Goal: Information Seeking & Learning: Learn about a topic

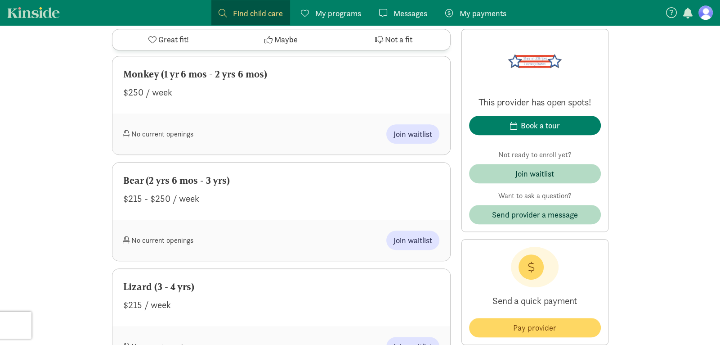
scroll to position [706, 0]
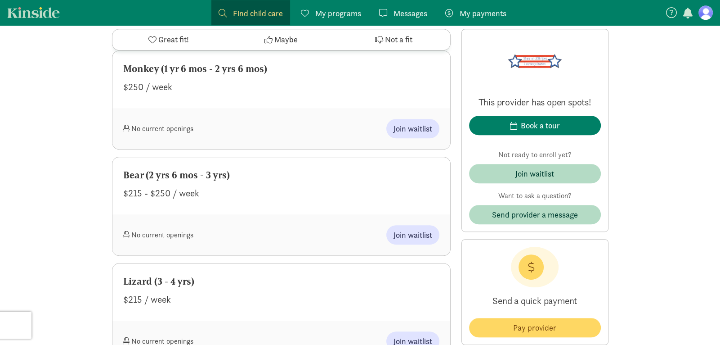
drag, startPoint x: 719, startPoint y: 36, endPoint x: 719, endPoint y: 139, distance: 102.6
click at [404, 127] on span "Join waitlist" at bounding box center [413, 128] width 39 height 12
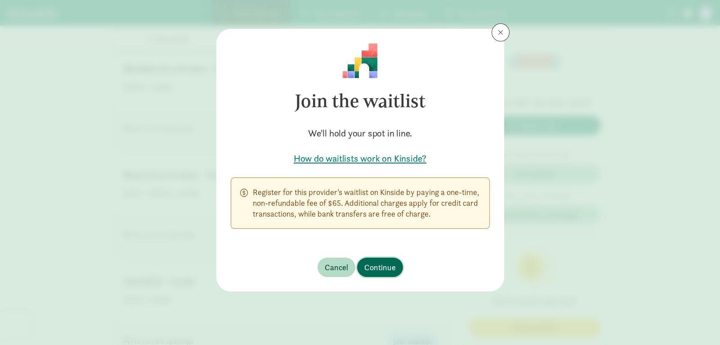
click at [385, 271] on span "Continue" at bounding box center [379, 267] width 31 height 12
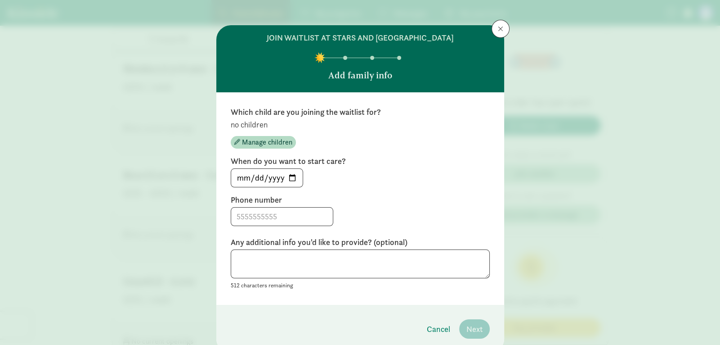
scroll to position [0, 0]
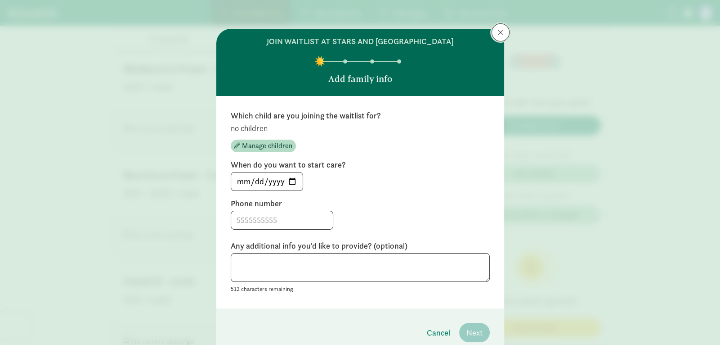
click at [503, 30] on span at bounding box center [500, 32] width 5 height 7
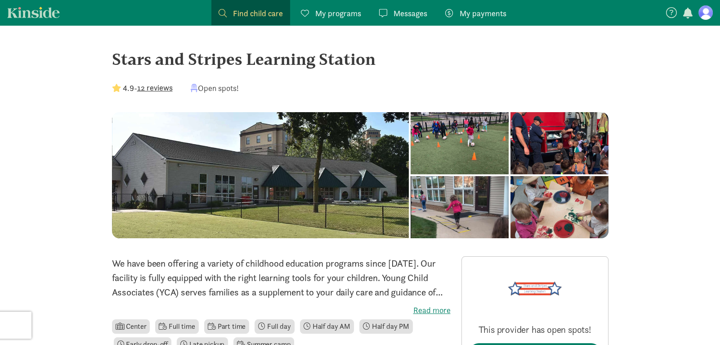
click at [156, 90] on button "12 reviews" at bounding box center [155, 87] width 36 height 12
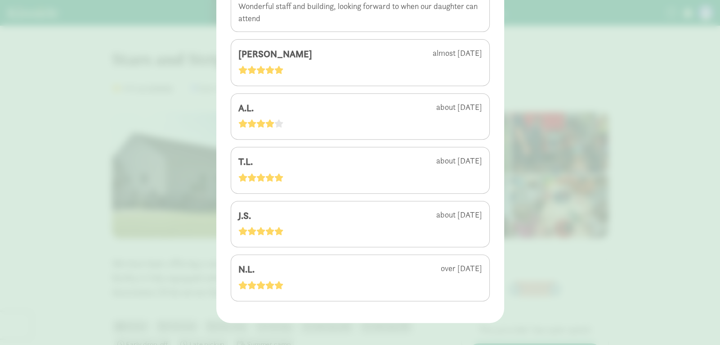
scroll to position [502, 0]
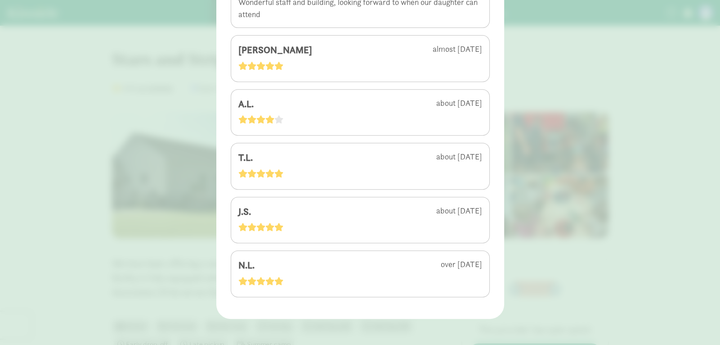
click at [584, 48] on div "4.9 - 12 reviews I.B. almost 2 years ago R.S. almost 3 years ago Can't wait for…" at bounding box center [360, 172] width 720 height 345
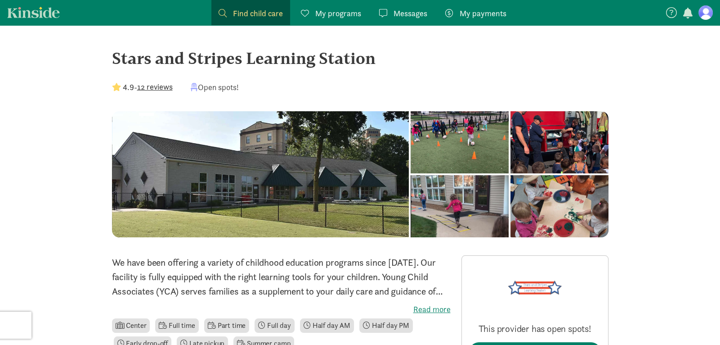
scroll to position [0, 0]
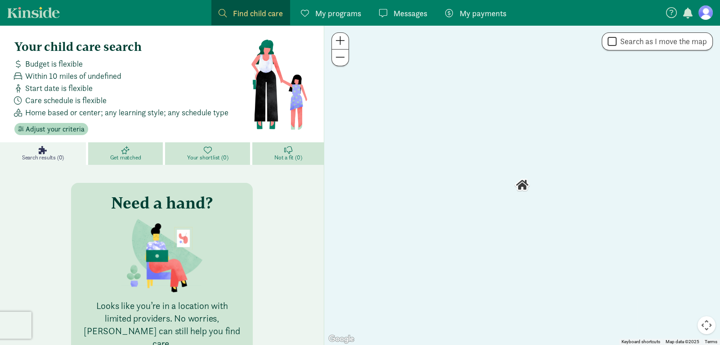
drag, startPoint x: 336, startPoint y: 62, endPoint x: 372, endPoint y: 98, distance: 50.9
click at [373, 98] on div "← Move left → Move right ↑ Move up ↓ Move down + Zoom in - Zoom out Home Jump l…" at bounding box center [522, 184] width 396 height 319
drag, startPoint x: 403, startPoint y: 132, endPoint x: 373, endPoint y: 131, distance: 29.7
click at [370, 135] on div at bounding box center [522, 184] width 396 height 319
click at [333, 57] on button at bounding box center [340, 57] width 17 height 16
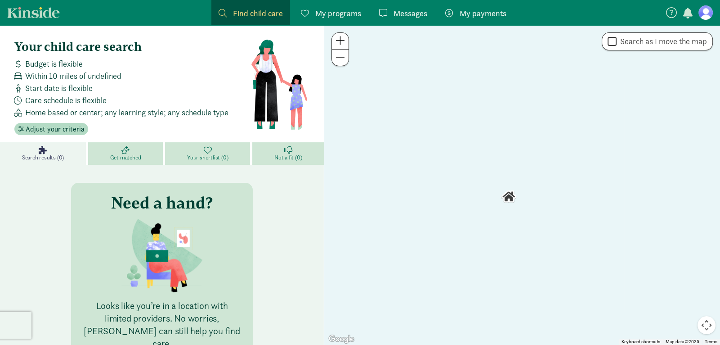
click at [336, 56] on span at bounding box center [340, 57] width 9 height 11
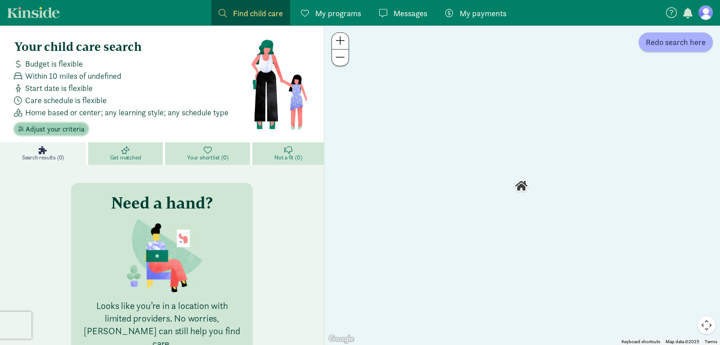
click at [62, 133] on span "Adjust your criteria" at bounding box center [55, 129] width 59 height 11
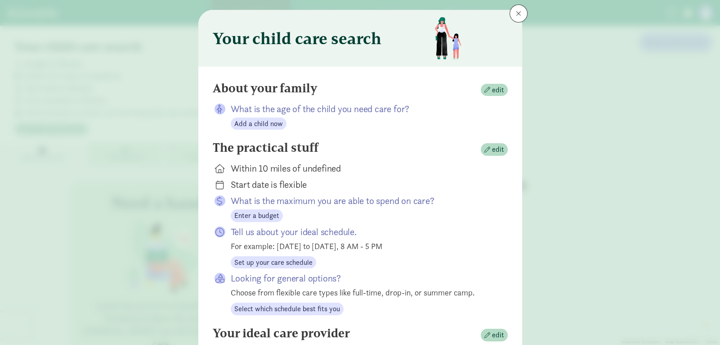
scroll to position [27, 0]
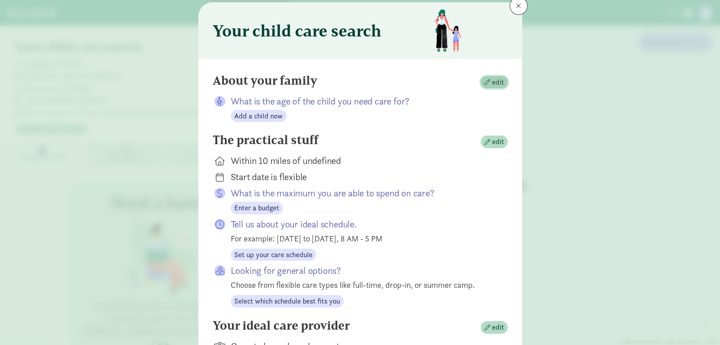
click at [489, 79] on span "button" at bounding box center [488, 82] width 6 height 6
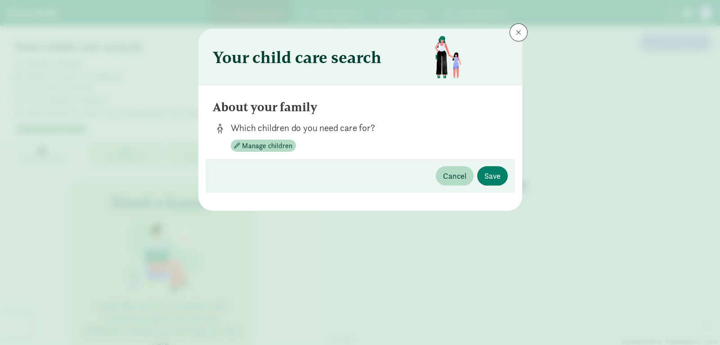
scroll to position [0, 0]
drag, startPoint x: 382, startPoint y: 176, endPoint x: 320, endPoint y: 166, distance: 63.0
click at [382, 176] on div "Cancel Save" at bounding box center [361, 176] width 310 height 34
click at [259, 145] on span "Manage children" at bounding box center [267, 145] width 50 height 11
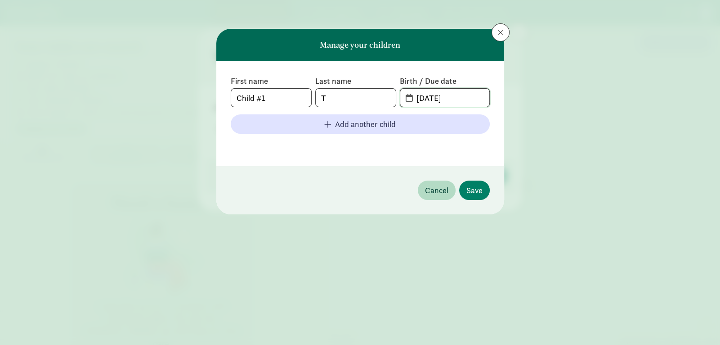
drag, startPoint x: 462, startPoint y: 98, endPoint x: 414, endPoint y: 101, distance: 48.2
click at [415, 100] on input "08-19-2025" at bounding box center [450, 98] width 78 height 18
type input "03-16-2023"
click at [474, 188] on span "Save" at bounding box center [475, 190] width 16 height 12
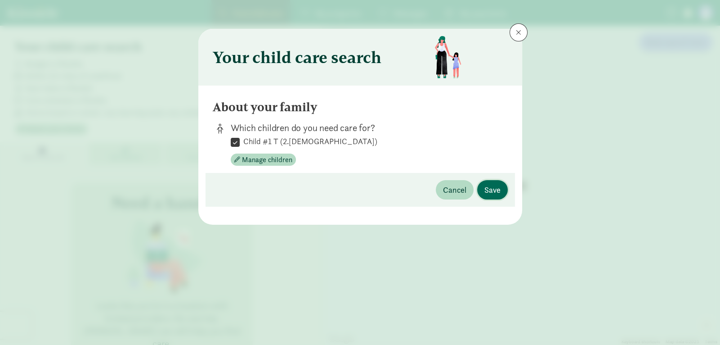
click at [493, 188] on span "Save" at bounding box center [493, 190] width 16 height 12
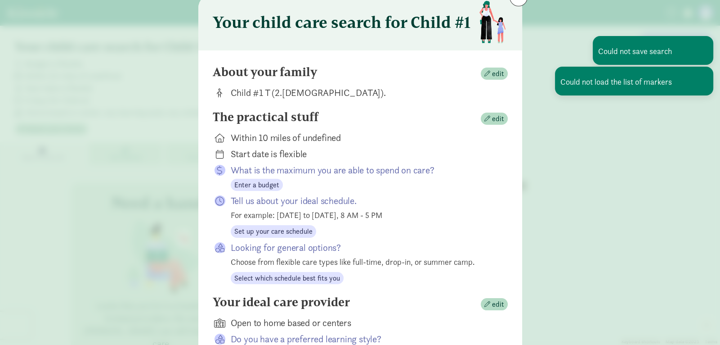
scroll to position [36, 0]
click at [492, 120] on span "edit" at bounding box center [498, 117] width 12 height 11
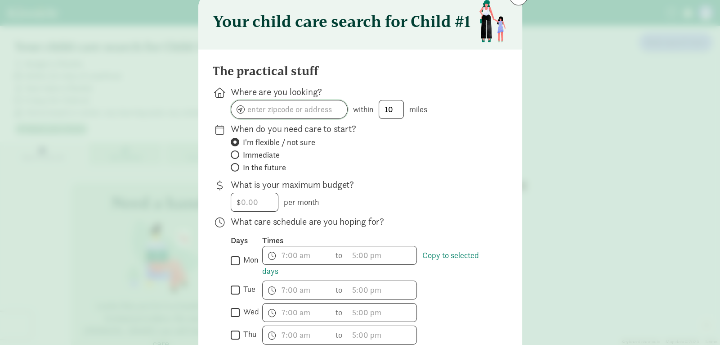
click at [328, 113] on input at bounding box center [289, 109] width 116 height 18
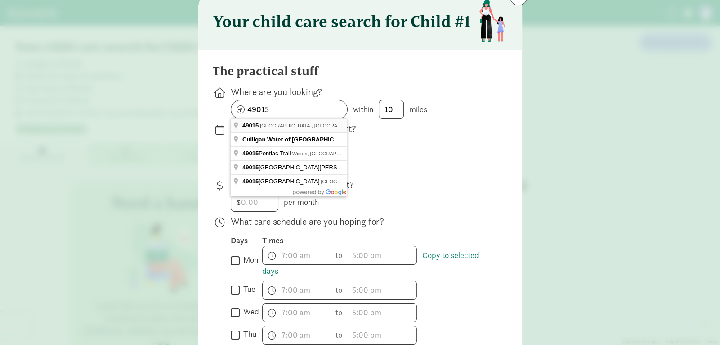
type input "Battle Creek, MI 49015, USA"
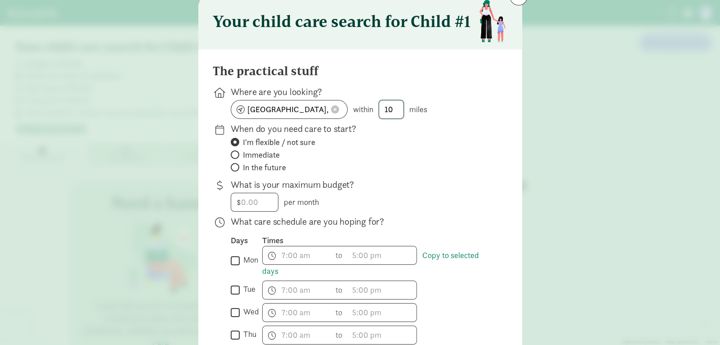
click at [398, 111] on input "10" at bounding box center [391, 109] width 24 height 18
type input "1"
type input "15"
click at [248, 206] on input "number" at bounding box center [254, 202] width 47 height 18
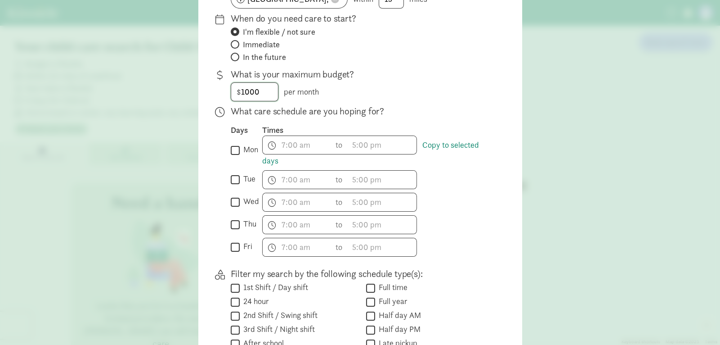
scroll to position [153, 0]
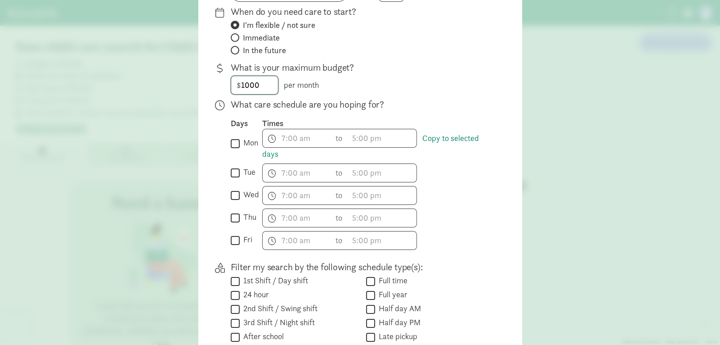
type input "1000"
click at [238, 141] on input "mon" at bounding box center [235, 143] width 9 height 12
checkbox input "true"
click at [243, 175] on label "tue" at bounding box center [248, 171] width 16 height 11
click at [240, 175] on input "tue" at bounding box center [235, 172] width 9 height 12
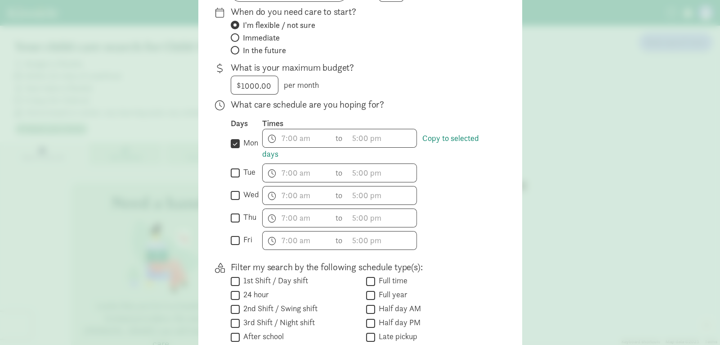
checkbox input "true"
drag, startPoint x: 237, startPoint y: 198, endPoint x: 232, endPoint y: 209, distance: 11.9
click at [237, 198] on input "wed" at bounding box center [235, 195] width 9 height 12
checkbox input "true"
click at [232, 224] on div " thu" at bounding box center [246, 217] width 31 height 19
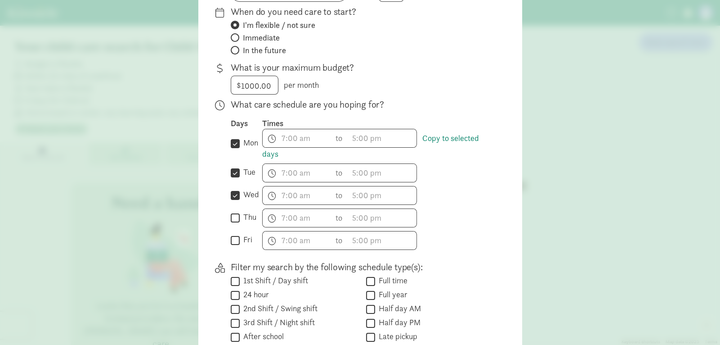
click at [235, 218] on input "thu" at bounding box center [235, 217] width 9 height 12
checkbox input "true"
click at [236, 237] on input "fri" at bounding box center [235, 240] width 9 height 12
checkbox input "true"
click at [444, 139] on link "Copy to selected days" at bounding box center [370, 146] width 217 height 26
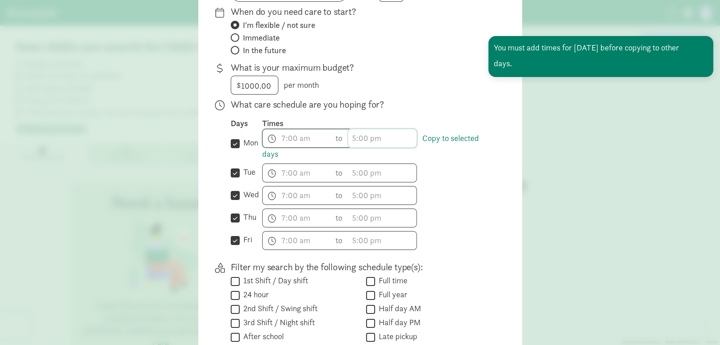
click at [352, 136] on span "h 12 1 2 3 4 5 6 7 8 9 10 11 mm 00 15 30 45 a am pm" at bounding box center [382, 138] width 68 height 18
click at [300, 135] on div at bounding box center [360, 19] width 720 height 345
click at [286, 137] on span "h 12 1 2 3 4 5 6 7 8 9 10 11 mm 00 15 30 45 a am pm" at bounding box center [297, 138] width 68 height 18
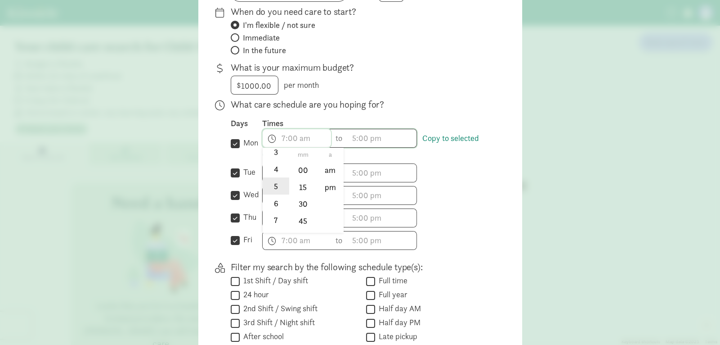
scroll to position [72, 0]
click at [279, 214] on li "7" at bounding box center [276, 216] width 27 height 17
click at [306, 166] on li "00" at bounding box center [303, 169] width 27 height 17
click at [333, 169] on li "am" at bounding box center [330, 169] width 27 height 17
type input "7:00 am"
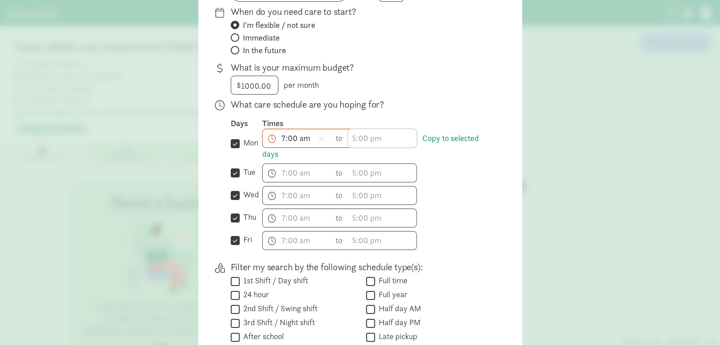
click at [366, 142] on span "h 12 1 2 3 4 5 6 7 8 9 10 11 mm 00 15 30 45 a am pm" at bounding box center [382, 138] width 68 height 18
click at [364, 206] on li "5" at bounding box center [361, 210] width 27 height 17
click at [420, 191] on li "pm" at bounding box center [416, 186] width 27 height 17
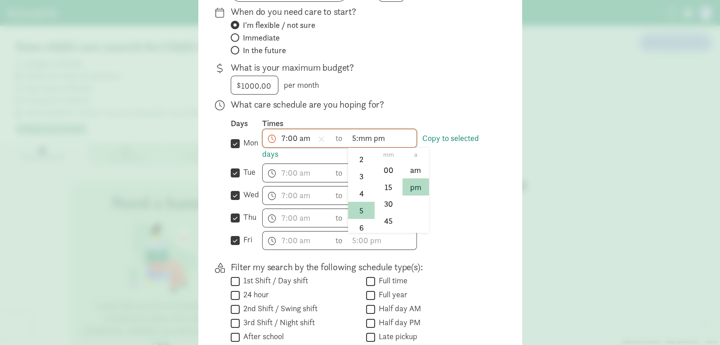
click at [367, 139] on div at bounding box center [360, 19] width 720 height 345
click at [364, 139] on span "5:mm pm h 12 1 2 3 4 5 6 7 8 9 10 11 mm 00 15 30 45 a am pm" at bounding box center [382, 138] width 68 height 18
click at [391, 207] on li "30" at bounding box center [388, 203] width 27 height 17
type input "5:30 pm"
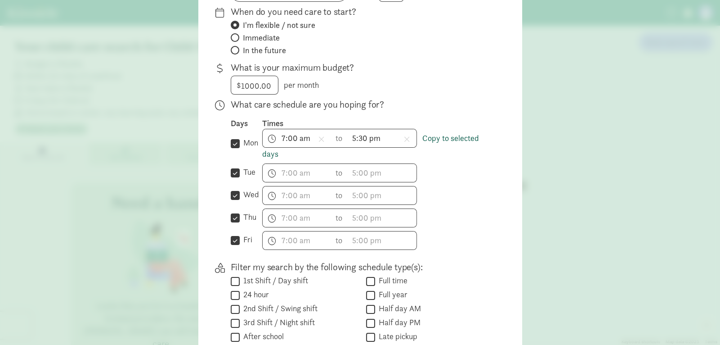
click at [443, 142] on link "Copy to selected days" at bounding box center [370, 146] width 217 height 26
click at [385, 174] on span "h 12 1 2 3 4 5 6 7 8 9 10 11 mm 00 15 30 45 a am pm" at bounding box center [382, 173] width 68 height 18
click at [442, 143] on div at bounding box center [360, 19] width 720 height 345
drag, startPoint x: 335, startPoint y: 136, endPoint x: 299, endPoint y: 137, distance: 36.0
click at [299, 137] on span "7:00 am h 12 1 2 3 4 5 6 7 8 9 10 11 mm 00 15 30 45 a am pm to 5:30 pm h 12 1 2…" at bounding box center [339, 138] width 155 height 19
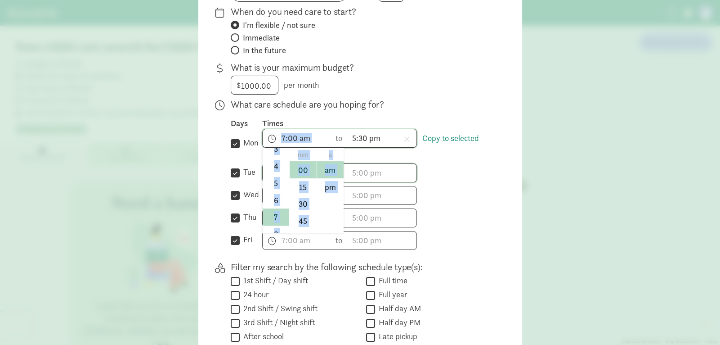
scroll to position [132, 0]
drag, startPoint x: 282, startPoint y: 132, endPoint x: 333, endPoint y: 136, distance: 51.0
click at [331, 136] on span "7:00 am h 12 1 2 3 4 5 6 7 8 9 10 11 mm 00 15 30 45 a am pm" at bounding box center [297, 138] width 68 height 18
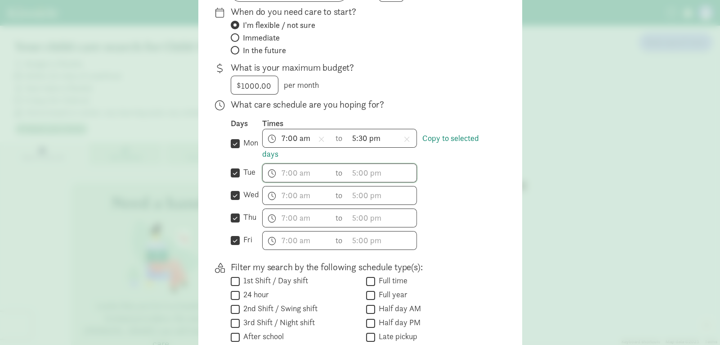
click at [400, 156] on div "7:00 am h 12 1 2 3 4 5 6 7 8 9 10 11 mm 00 15 30 45 a am pm to 5:30 pm h 12 1 2…" at bounding box center [377, 144] width 231 height 31
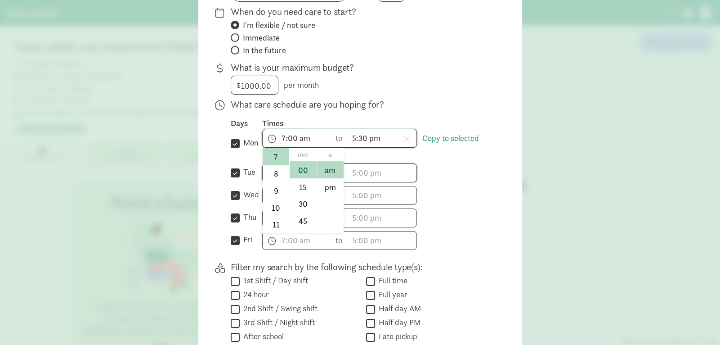
click at [314, 143] on span "7:00 am h 12 1 2 3 4 5 6 7 8 9 10 11 mm 00 15 30 45 a am pm" at bounding box center [297, 138] width 68 height 18
click at [428, 140] on div at bounding box center [360, 19] width 720 height 345
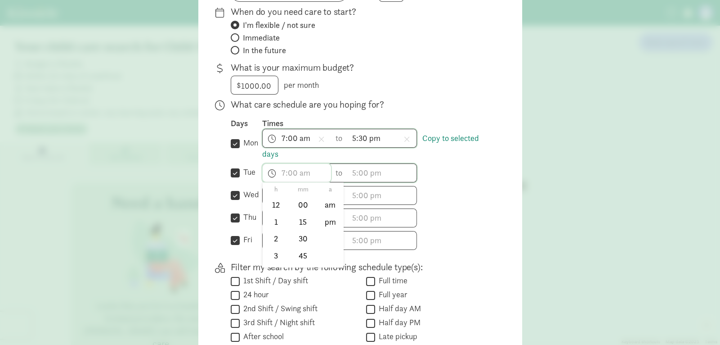
click at [303, 174] on span "h 12 1 2 3 4 5 6 7 8 9 10 11 mm 00 15 30 45 a am pm" at bounding box center [297, 173] width 68 height 18
click at [274, 238] on li "7" at bounding box center [276, 242] width 27 height 17
click at [306, 201] on li "00" at bounding box center [303, 204] width 27 height 17
click at [333, 202] on li "am" at bounding box center [330, 204] width 27 height 17
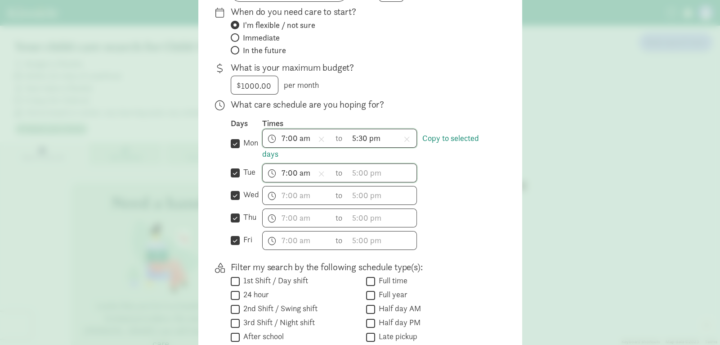
click at [286, 168] on span "7:00 am h 12 1 2 3 4 5 6 7 8 9 10 11 mm 00 15 30 45 a am pm" at bounding box center [297, 173] width 68 height 18
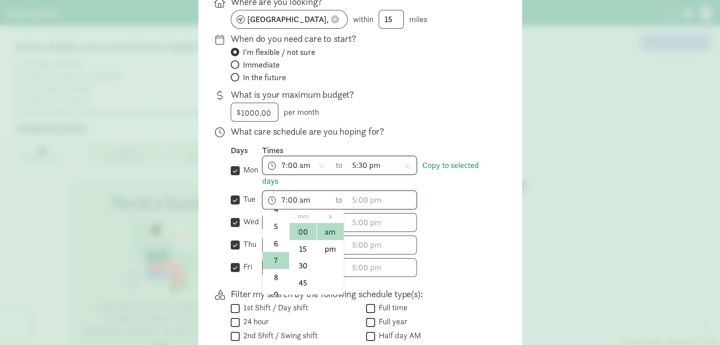
scroll to position [105, 0]
click at [275, 222] on li "6" at bounding box center [276, 228] width 27 height 17
click at [296, 199] on span "6:00 am h 12 1 2 3 4 5 6 7 8 9 10 11 mm 00 15 30 45 a am pm" at bounding box center [297, 200] width 68 height 18
click at [303, 263] on li "30" at bounding box center [303, 265] width 27 height 17
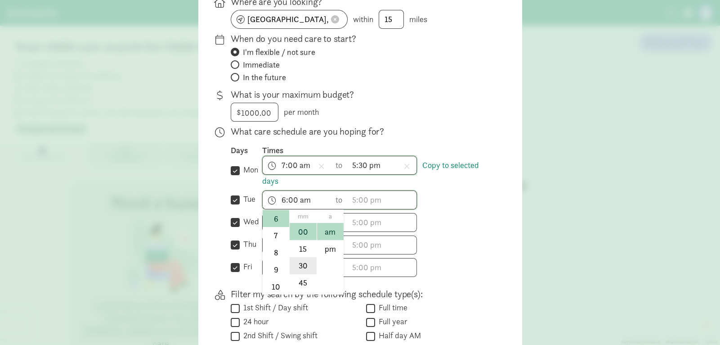
type input "6:30 am"
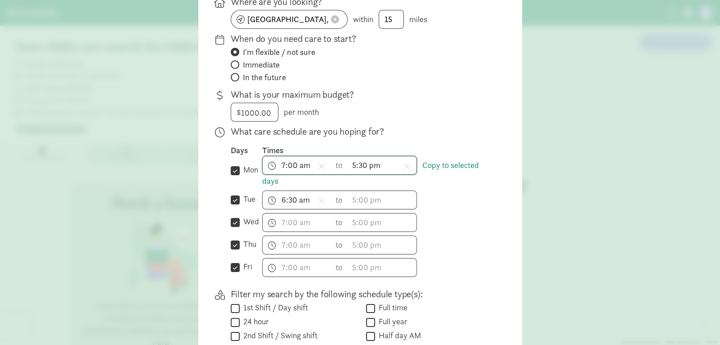
click at [289, 235] on span "h 12 1 2 3 4 5 6 7 8 9 10 11 mm 00 15 30 45 a am pm to h 12 1 2 3 4 5 6 7 8 9 1…" at bounding box center [339, 244] width 155 height 19
click at [288, 224] on input "text" at bounding box center [297, 222] width 68 height 18
click at [283, 302] on li "6" at bounding box center [276, 302] width 27 height 17
click at [300, 287] on li "30" at bounding box center [303, 287] width 27 height 17
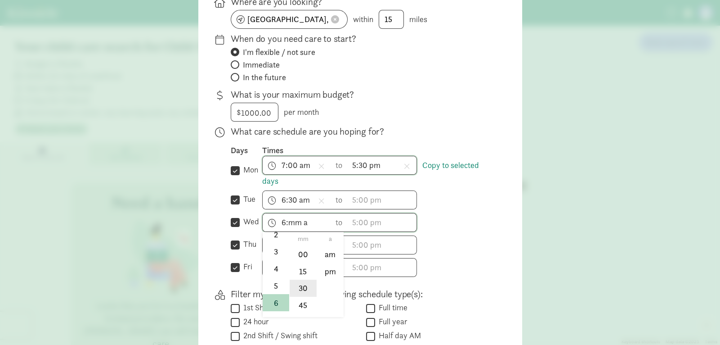
type input "6:30 a"
click at [355, 248] on input "text" at bounding box center [382, 245] width 68 height 18
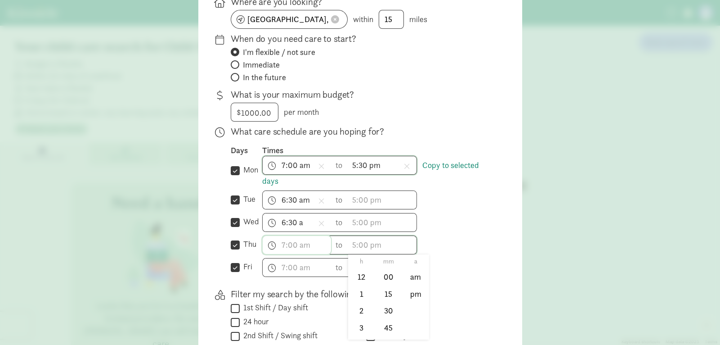
click at [295, 246] on input "text" at bounding box center [297, 245] width 68 height 18
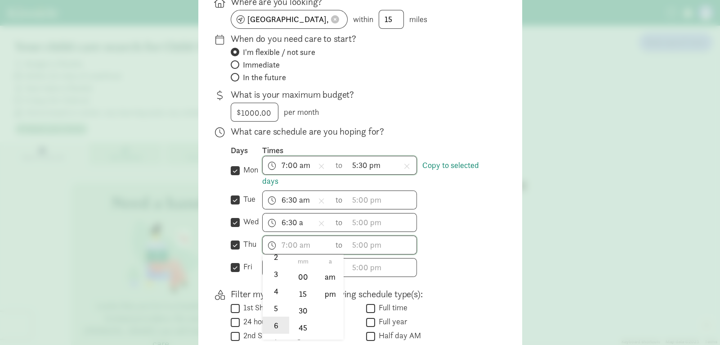
drag, startPoint x: 275, startPoint y: 325, endPoint x: 285, endPoint y: 311, distance: 16.8
click at [276, 325] on li "6" at bounding box center [276, 324] width 27 height 17
drag, startPoint x: 299, startPoint y: 306, endPoint x: 312, endPoint y: 290, distance: 20.2
click at [300, 306] on li "30" at bounding box center [303, 310] width 27 height 17
click at [328, 275] on li "am" at bounding box center [330, 276] width 27 height 17
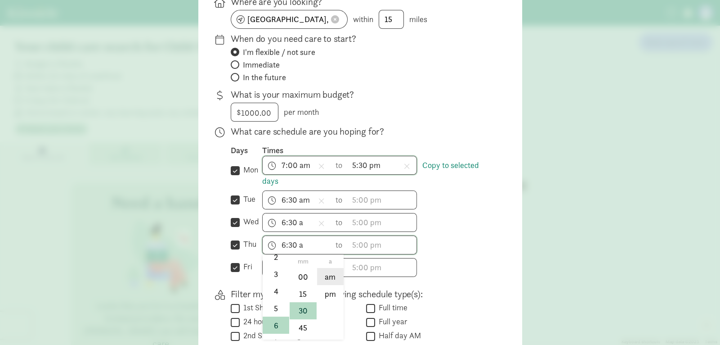
type input "6:30 am"
click at [290, 267] on input "text" at bounding box center [297, 267] width 68 height 18
click at [280, 325] on li "6" at bounding box center [276, 328] width 27 height 17
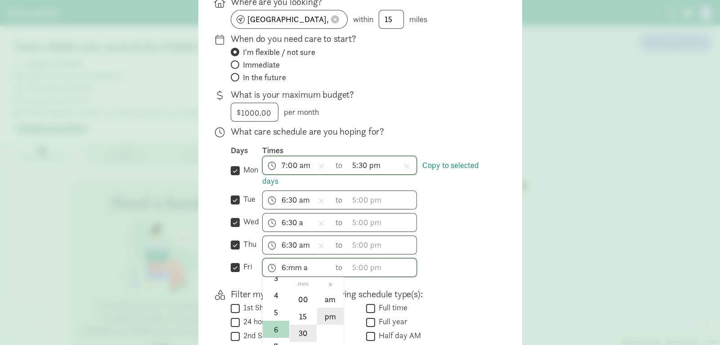
drag, startPoint x: 302, startPoint y: 329, endPoint x: 318, endPoint y: 309, distance: 25.4
click at [303, 328] on li "30" at bounding box center [303, 332] width 27 height 17
click at [333, 299] on li "am" at bounding box center [330, 298] width 27 height 17
type input "6:30 am"
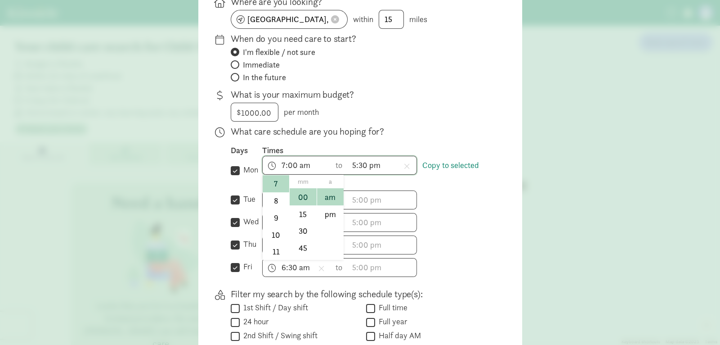
click at [286, 164] on span "7:00 am h 12 1 2 3 4 5 6 7 8 9 10 11 mm 00 15 30 45 a am pm" at bounding box center [297, 165] width 68 height 18
click at [283, 162] on div at bounding box center [360, 46] width 720 height 345
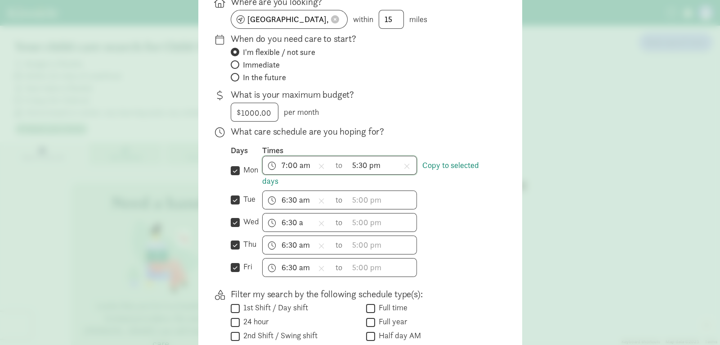
click at [285, 171] on span "7:00 am h 12 1 2 3 4 5 6 7 8 9 10 11 mm 00 15 30 45 a am pm" at bounding box center [297, 165] width 68 height 18
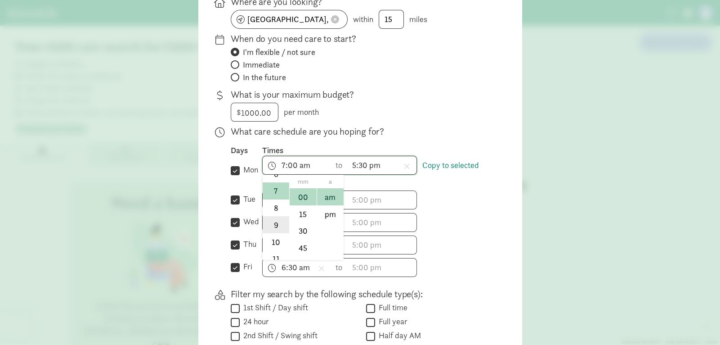
scroll to position [123, 0]
click at [276, 177] on li "6" at bounding box center [276, 175] width 27 height 17
click at [298, 162] on span "6:00 am h 12 1 2 3 4 5 6 7 8 9 10 11 mm 00 15 30 45 a am pm" at bounding box center [297, 165] width 68 height 18
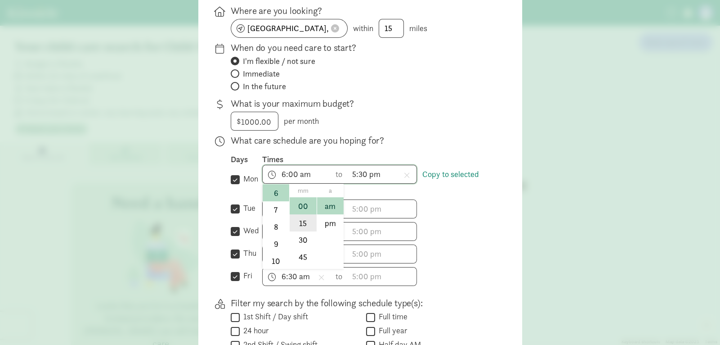
scroll to position [126, 0]
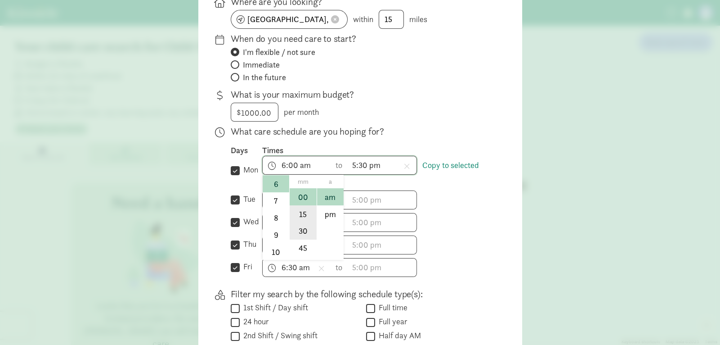
click at [304, 222] on li "30" at bounding box center [303, 230] width 27 height 17
type input "6:30 am"
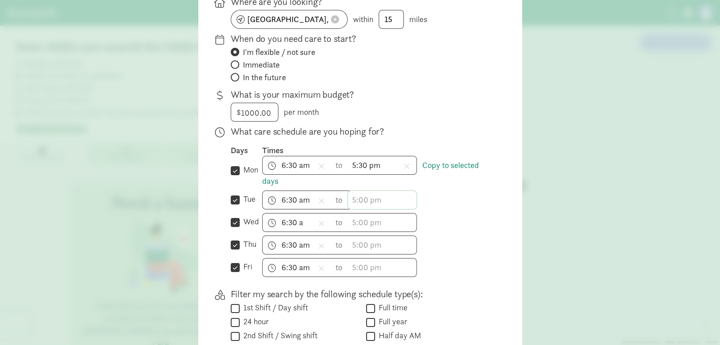
click at [360, 199] on span "h 12 1 2 3 4 5 6 7 8 9 10 11 mm 00 15 30 45 a am pm" at bounding box center [382, 200] width 68 height 18
click at [362, 281] on li "5" at bounding box center [361, 280] width 27 height 17
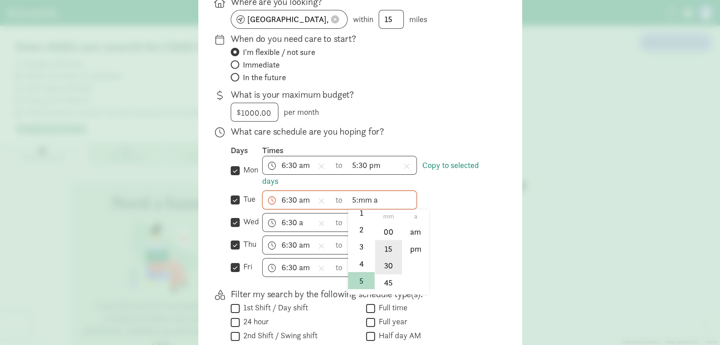
drag, startPoint x: 389, startPoint y: 263, endPoint x: 401, endPoint y: 251, distance: 17.2
click at [391, 262] on li "30" at bounding box center [388, 265] width 27 height 17
click at [420, 247] on li "pm" at bounding box center [416, 248] width 27 height 17
type input "5:30 pm"
click at [364, 220] on input "text" at bounding box center [382, 222] width 68 height 18
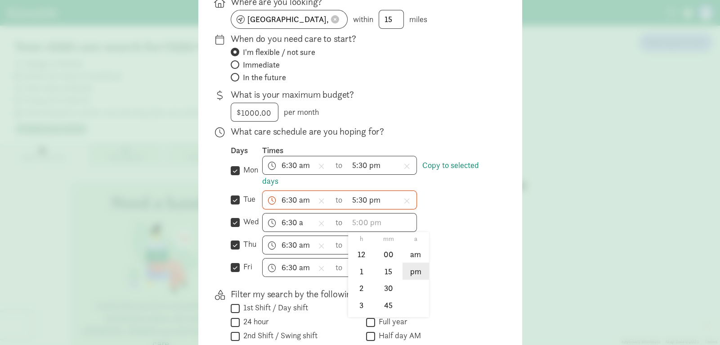
drag, startPoint x: 475, startPoint y: 285, endPoint x: 404, endPoint y: 274, distance: 71.5
click at [464, 283] on div "The practical stuff Where are you looking? Battle Creek, MI 49015, USA within 1…" at bounding box center [360, 243] width 295 height 538
click at [358, 265] on input "text" at bounding box center [382, 267] width 68 height 18
click at [366, 334] on li "5" at bounding box center [361, 339] width 27 height 17
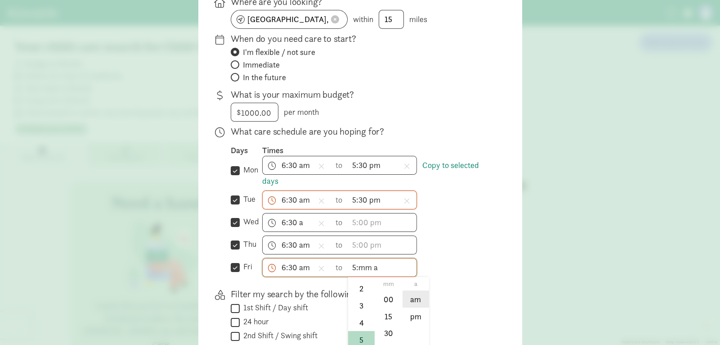
click at [412, 297] on li "am" at bounding box center [416, 298] width 27 height 17
drag, startPoint x: 390, startPoint y: 296, endPoint x: 408, endPoint y: 315, distance: 25.8
click at [391, 297] on li "00" at bounding box center [388, 298] width 27 height 17
click at [369, 265] on input "5:00 am" at bounding box center [382, 267] width 68 height 18
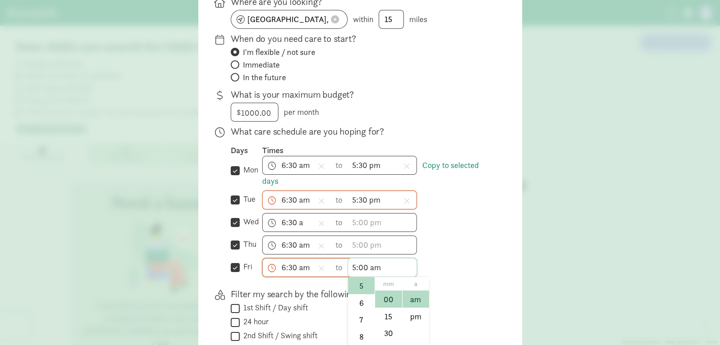
click at [375, 261] on input "5:00 am" at bounding box center [382, 267] width 68 height 18
click at [426, 314] on li "pm" at bounding box center [416, 315] width 27 height 17
type input "5:00 pm"
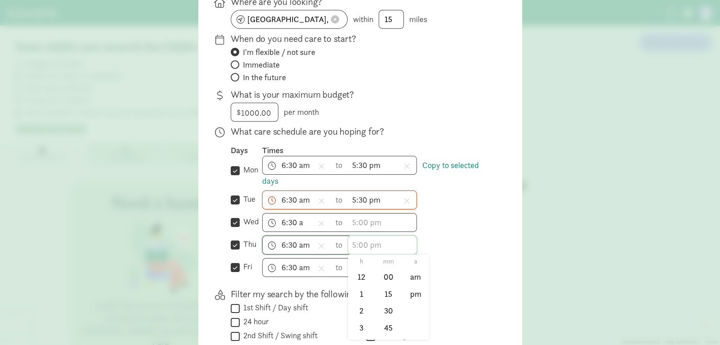
click at [369, 245] on input "text" at bounding box center [382, 245] width 68 height 18
drag, startPoint x: 366, startPoint y: 334, endPoint x: 374, endPoint y: 312, distance: 24.1
click at [366, 334] on li "5" at bounding box center [361, 334] width 27 height 17
click at [388, 272] on li "00" at bounding box center [388, 276] width 27 height 17
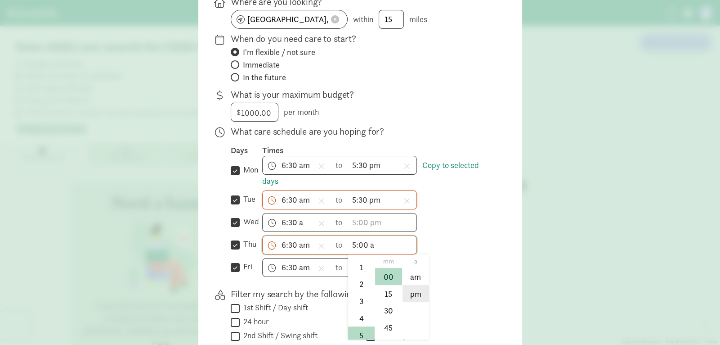
click at [419, 294] on li "pm" at bounding box center [416, 293] width 27 height 17
type input "5:00 pm"
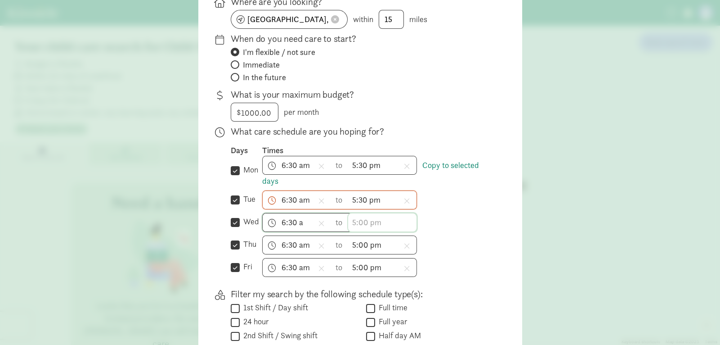
click at [358, 220] on input "text" at bounding box center [382, 222] width 68 height 18
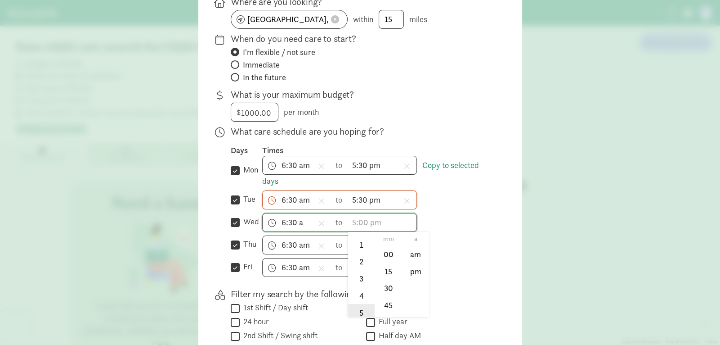
click at [359, 307] on li "5" at bounding box center [361, 312] width 27 height 17
click at [391, 252] on li "00" at bounding box center [388, 253] width 27 height 17
drag, startPoint x: 421, startPoint y: 272, endPoint x: 403, endPoint y: 247, distance: 30.9
click at [421, 272] on li "pm" at bounding box center [416, 270] width 27 height 17
type input "5:00 pm"
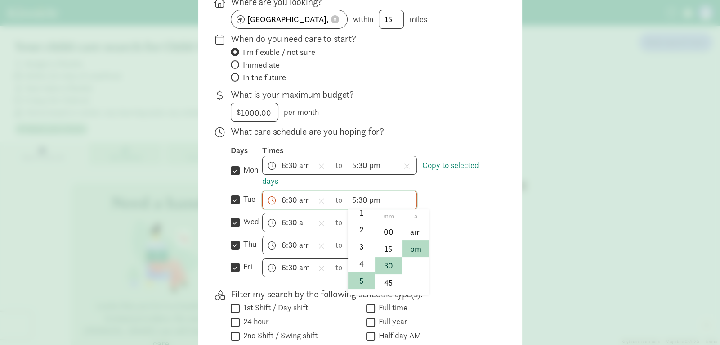
click at [365, 198] on span "5:30 pm h 12 1 2 3 4 5 6 7 8 9 10 11 mm 00 15 30 45 a am pm" at bounding box center [382, 200] width 68 height 18
click at [380, 232] on li "00" at bounding box center [388, 231] width 27 height 17
type input "5:00 pm"
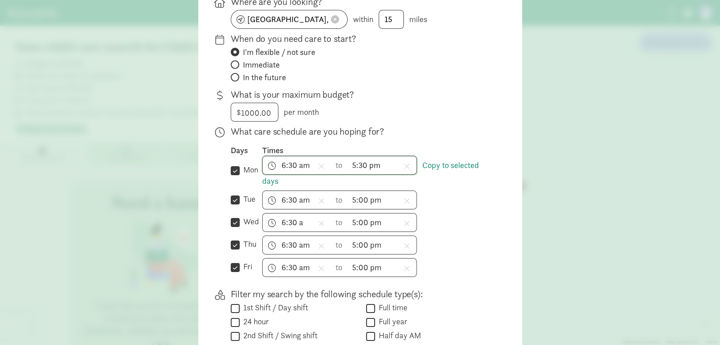
click at [360, 165] on span "5:30 pm h 12 1 2 3 4 5 6 7 8 9 10 11 mm 00 15 30 45 a am pm" at bounding box center [382, 165] width 68 height 18
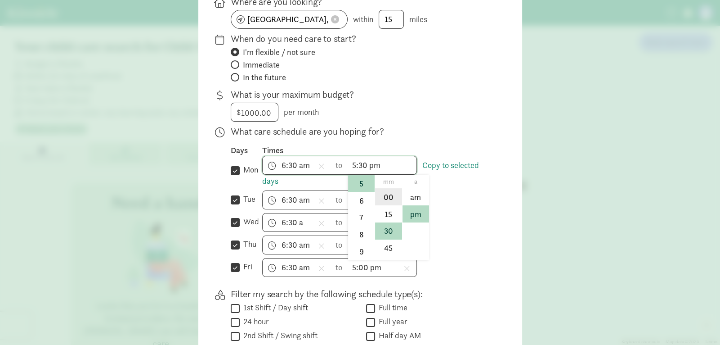
click at [387, 198] on li "00" at bounding box center [388, 196] width 27 height 17
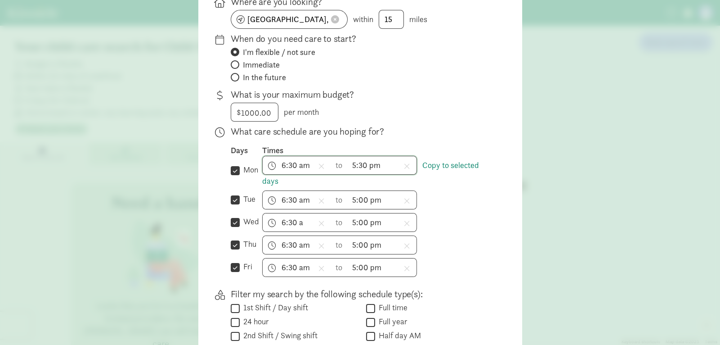
type input "5:00 pm"
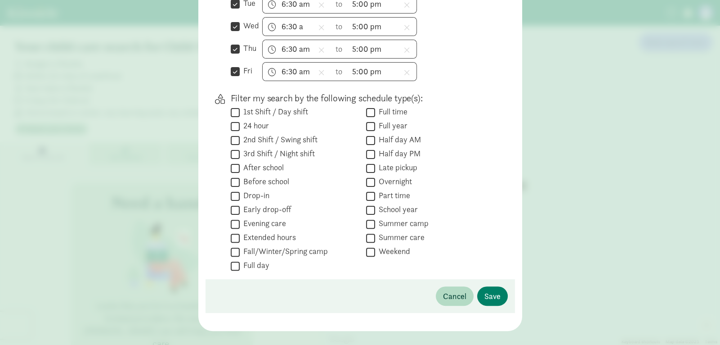
scroll to position [324, 0]
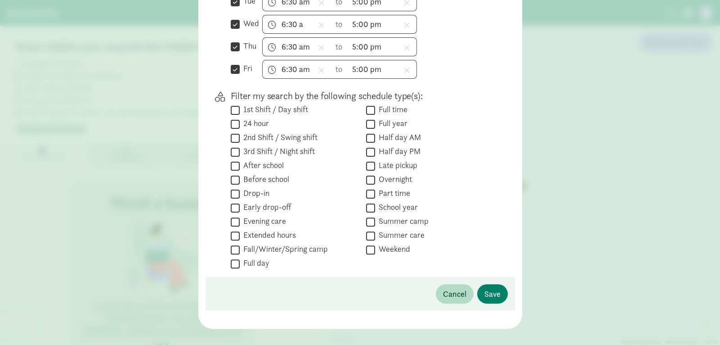
drag, startPoint x: 234, startPoint y: 110, endPoint x: 258, endPoint y: 110, distance: 23.8
click at [238, 110] on input "1st Shift / Day shift" at bounding box center [235, 110] width 9 height 12
checkbox input "true"
click at [373, 110] on input "Full time" at bounding box center [370, 110] width 9 height 12
click at [366, 104] on input "Full time" at bounding box center [370, 110] width 9 height 12
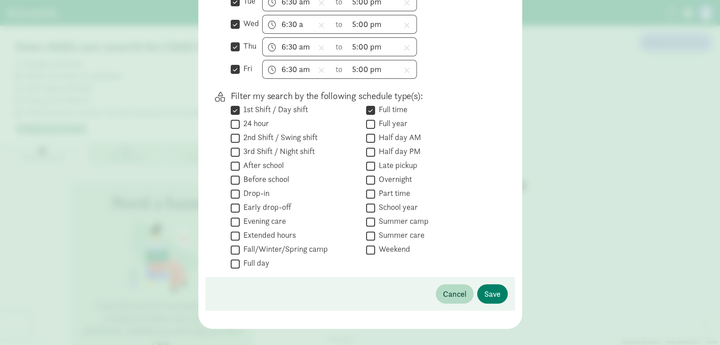
checkbox input "false"
click at [490, 292] on span "Save" at bounding box center [493, 294] width 16 height 12
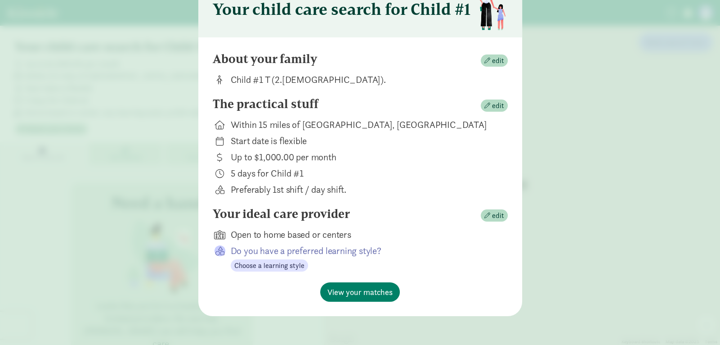
scroll to position [48, 0]
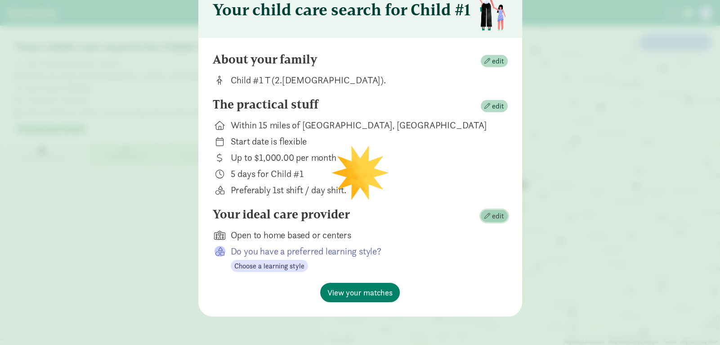
click at [490, 216] on span "button" at bounding box center [488, 216] width 6 height 6
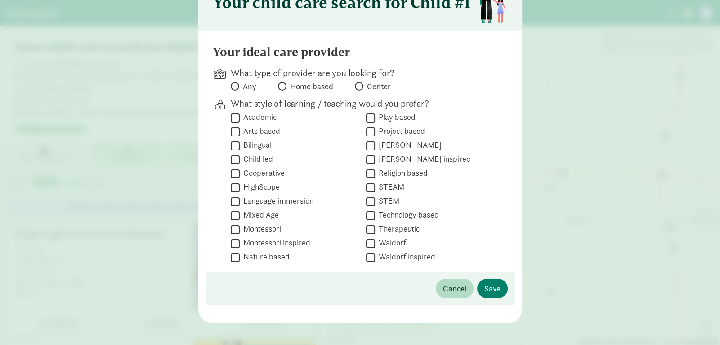
scroll to position [57, 0]
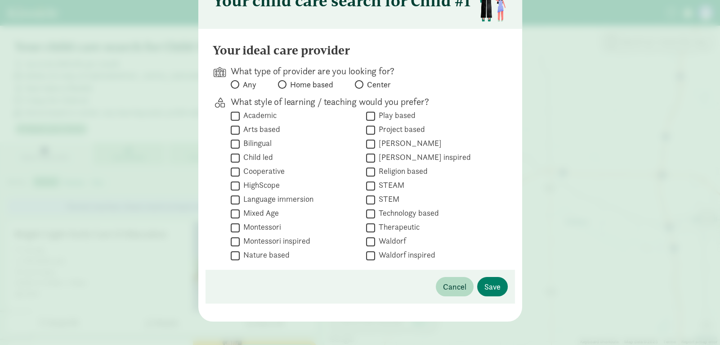
click at [364, 85] on label "Center" at bounding box center [373, 84] width 36 height 11
click at [360, 84] on input "Center" at bounding box center [358, 84] width 6 height 6
radio input "true"
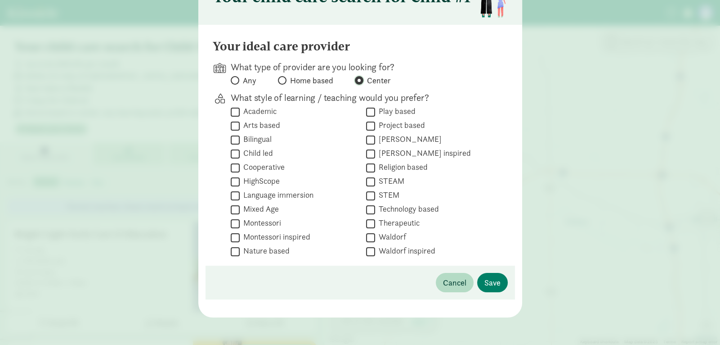
scroll to position [62, 0]
click at [498, 287] on button "Save" at bounding box center [492, 281] width 31 height 19
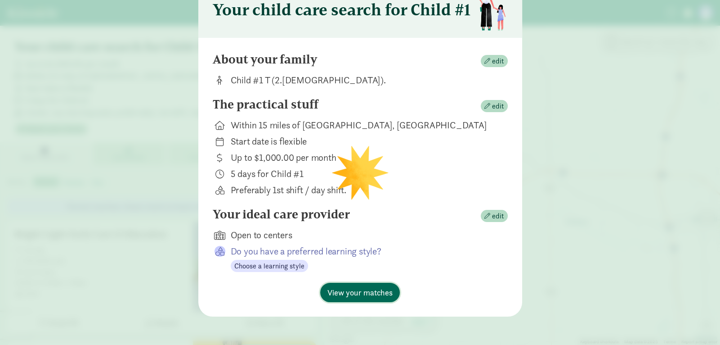
drag, startPoint x: 350, startPoint y: 291, endPoint x: 359, endPoint y: 300, distance: 13.4
click at [355, 295] on span "View your matches" at bounding box center [360, 292] width 65 height 12
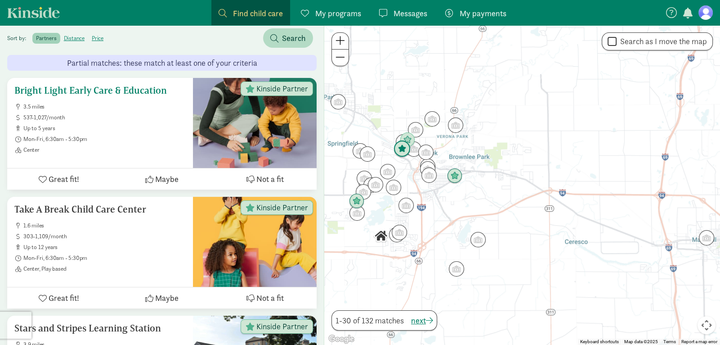
scroll to position [144, 0]
click at [58, 92] on h5 "Bright Light Early Care & Education" at bounding box center [99, 90] width 171 height 11
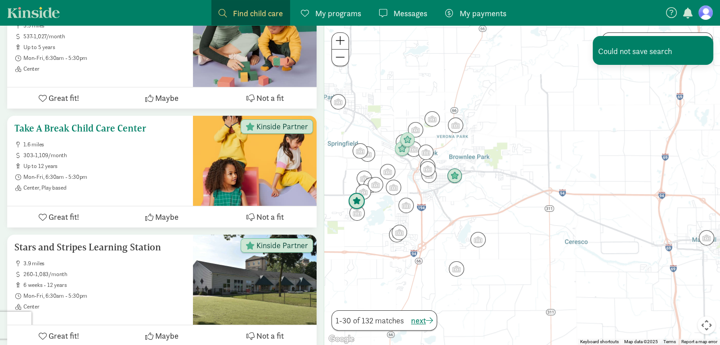
scroll to position [234, 0]
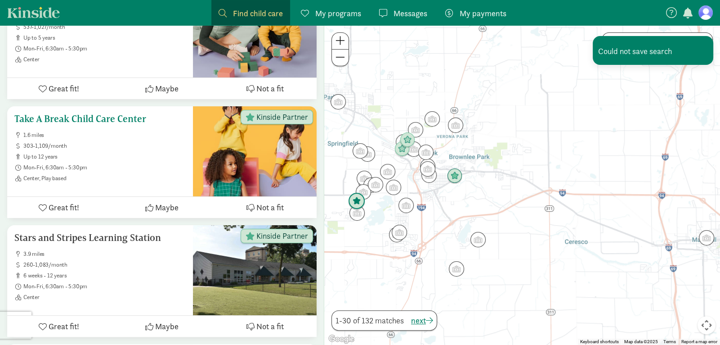
click at [87, 120] on h5 "Take A Break Child Care Center" at bounding box center [99, 118] width 171 height 11
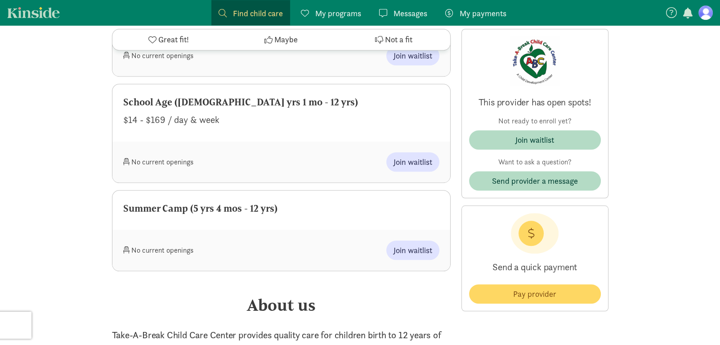
scroll to position [1093, 0]
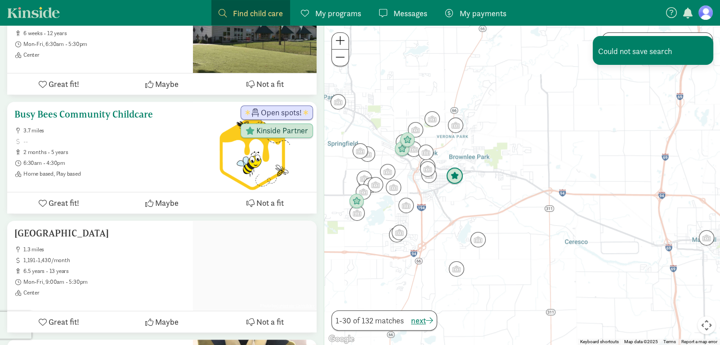
scroll to position [477, 0]
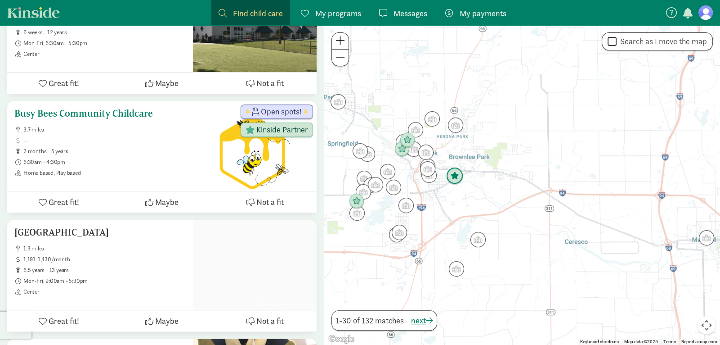
click at [93, 110] on h5 "Busy Bees Community Childcare" at bounding box center [99, 113] width 171 height 11
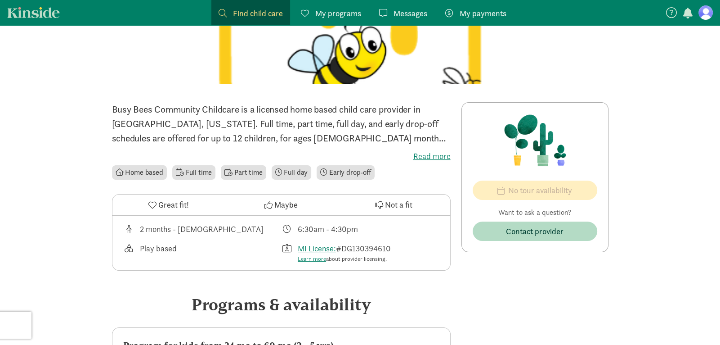
scroll to position [139, 0]
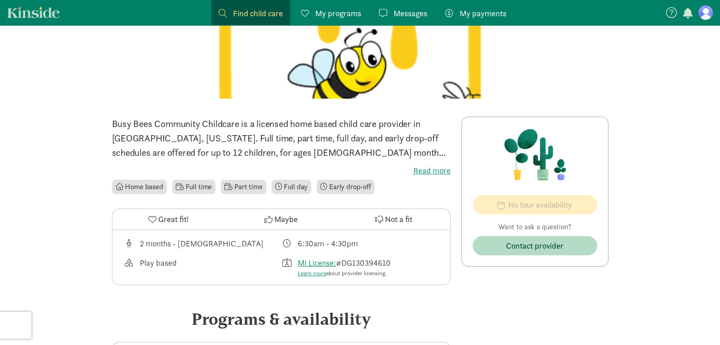
click at [431, 169] on label "Read more" at bounding box center [281, 170] width 339 height 11
click at [0, 0] on input "Read more" at bounding box center [0, 0] width 0 height 0
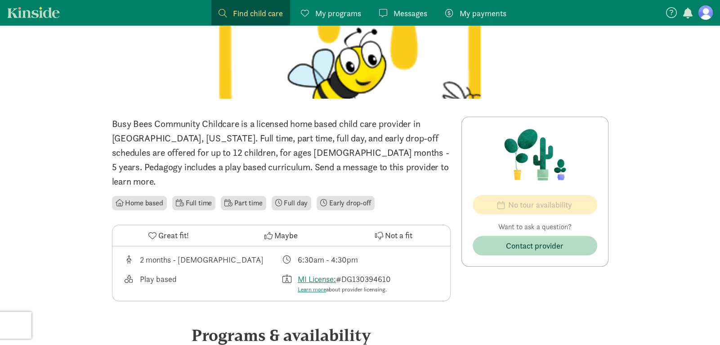
drag, startPoint x: 9, startPoint y: 4, endPoint x: 255, endPoint y: 73, distance: 255.3
click at [253, 72] on div "Find child care Find My programs Programs Messages Messages My payments Pay ‹ ›…" at bounding box center [360, 322] width 720 height 922
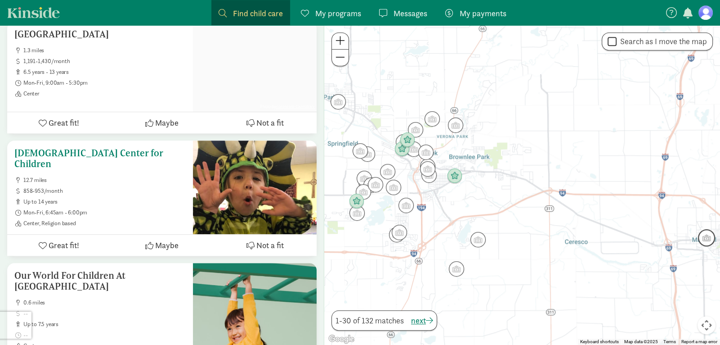
scroll to position [684, 0]
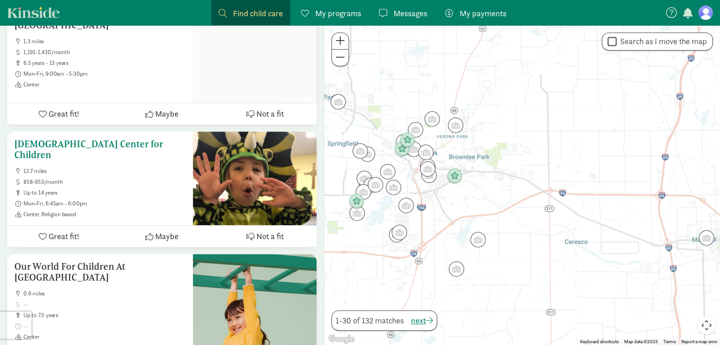
click at [142, 186] on div "[DEMOGRAPHIC_DATA] Center for Children 12.7 miles 858-953/month up to 14 years …" at bounding box center [162, 188] width 310 height 115
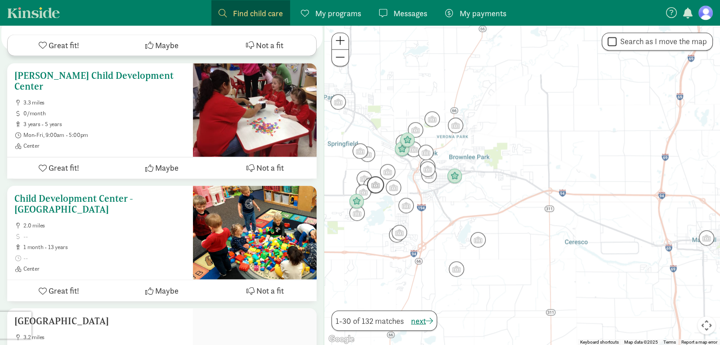
scroll to position [1971, 0]
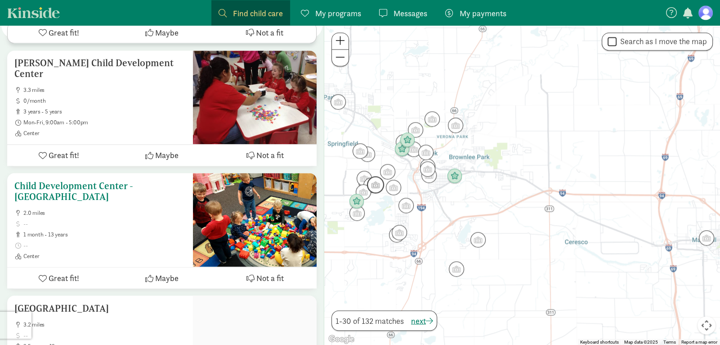
click at [84, 180] on h5 "Child Development Center - [GEOGRAPHIC_DATA]" at bounding box center [99, 191] width 171 height 22
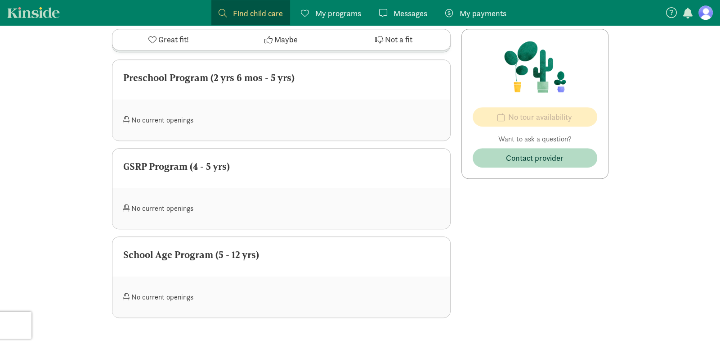
scroll to position [585, 0]
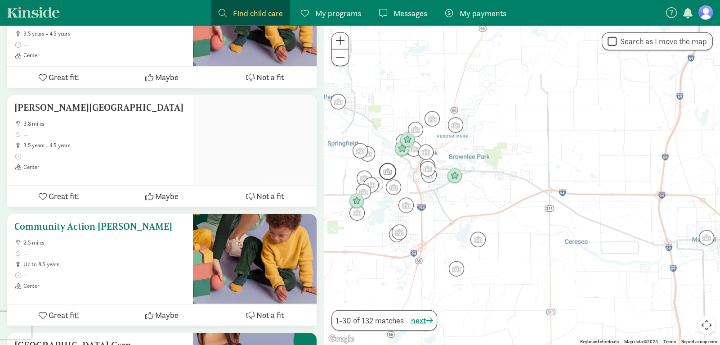
scroll to position [2763, 0]
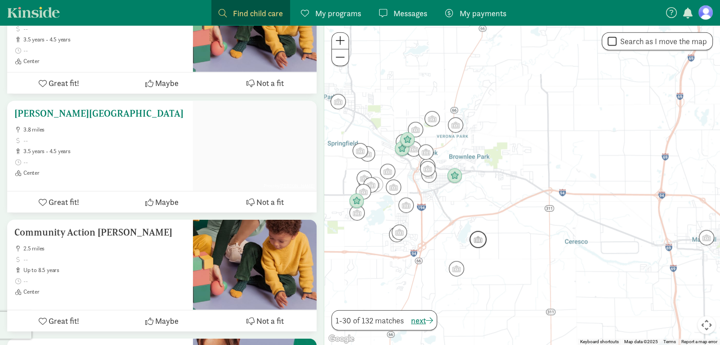
click at [91, 108] on h5 "[PERSON_NAME][GEOGRAPHIC_DATA]" at bounding box center [99, 113] width 171 height 11
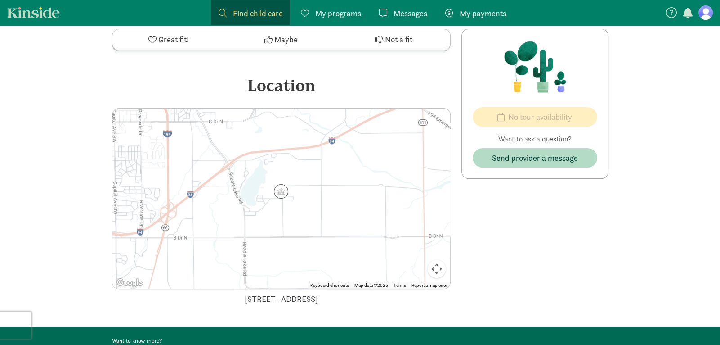
scroll to position [321, 0]
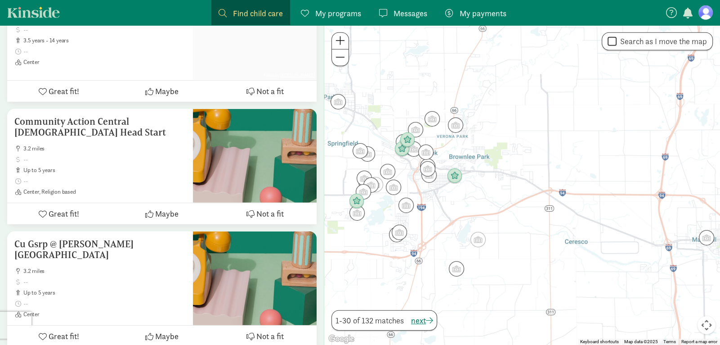
scroll to position [3473, 0]
